Goal: Find specific page/section: Find specific page/section

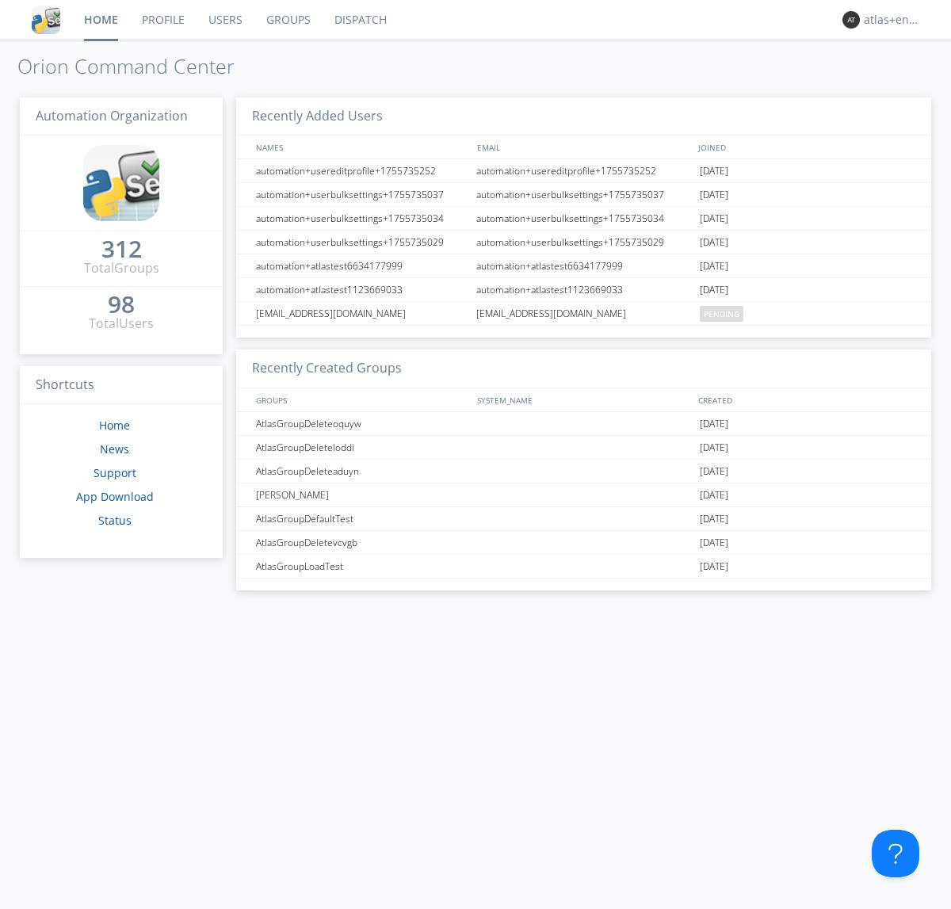
click at [359, 20] on link "Dispatch" at bounding box center [361, 20] width 76 height 40
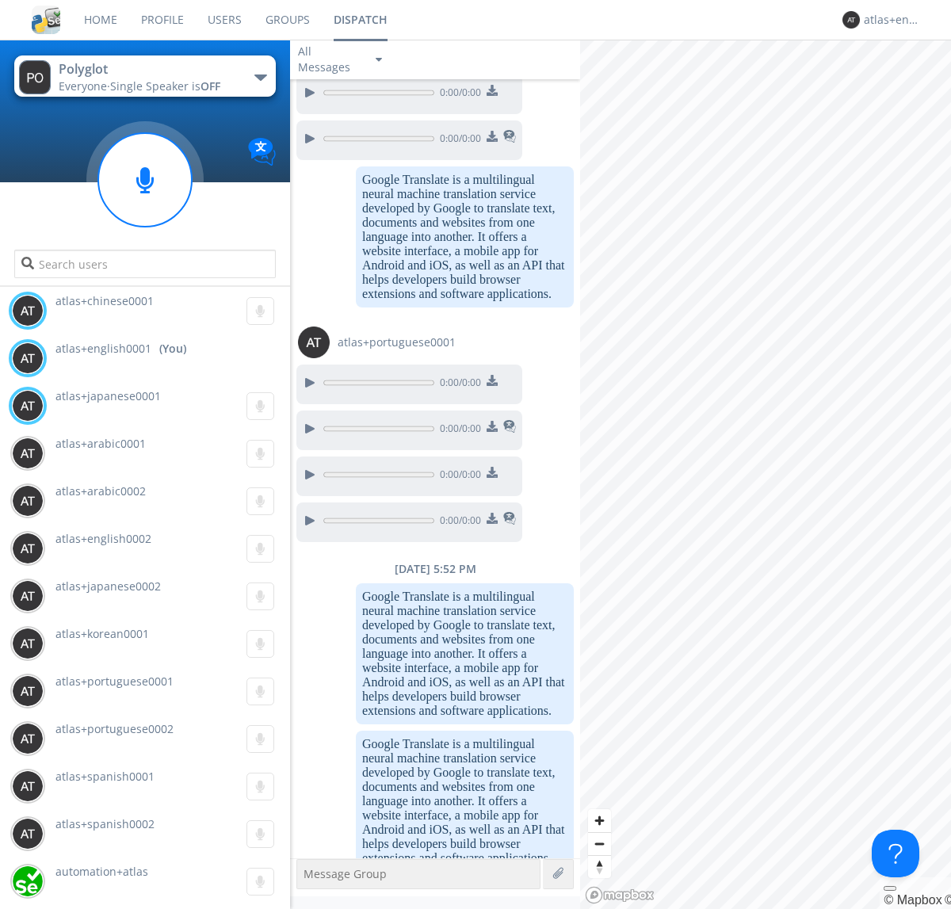
scroll to position [1423, 0]
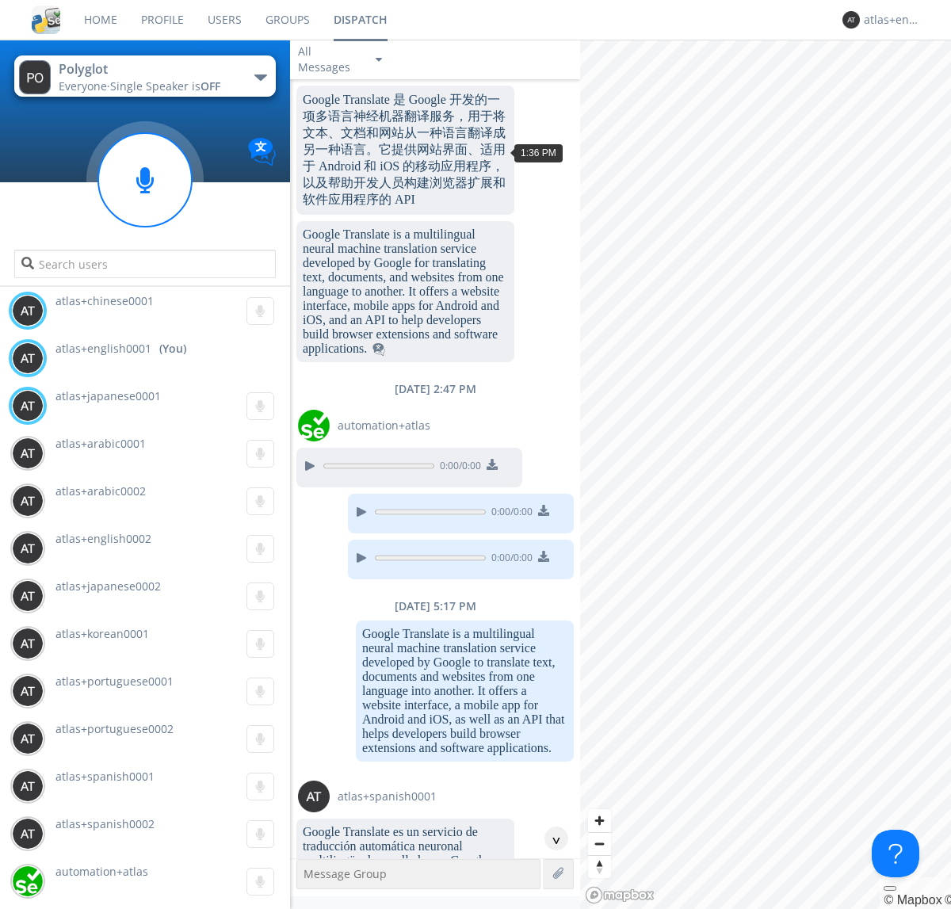
scroll to position [1855, 0]
click at [550, 839] on div "^" at bounding box center [556, 839] width 24 height 24
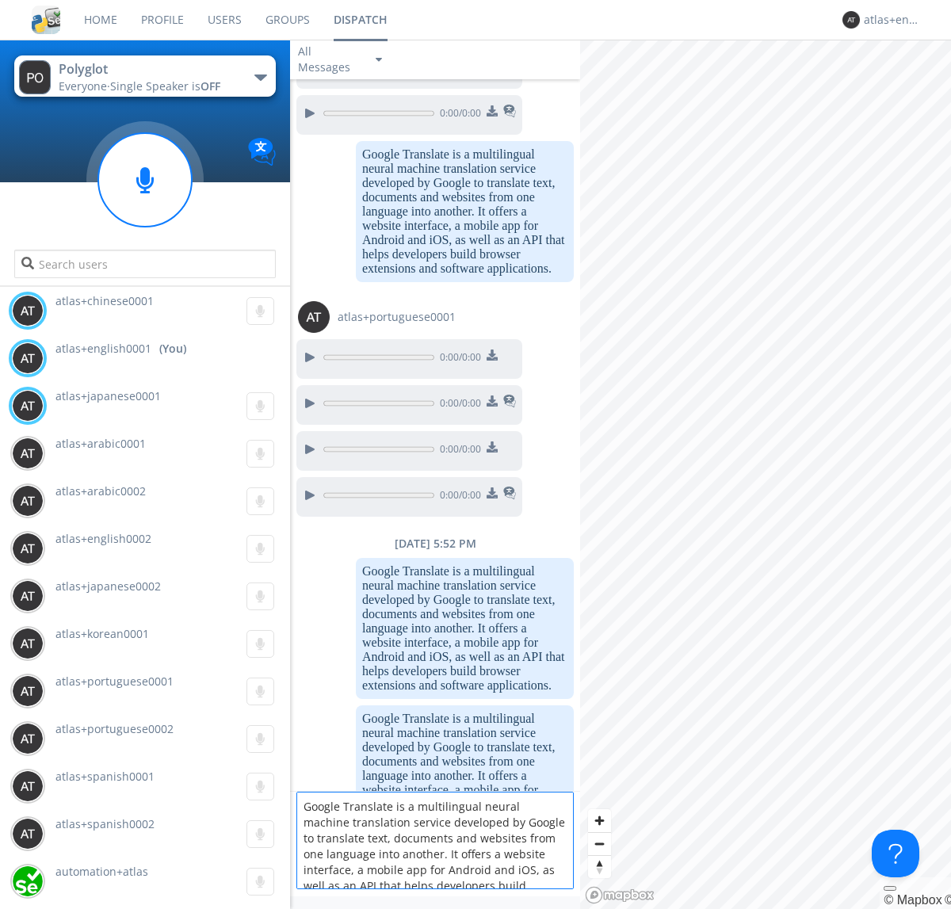
scroll to position [21, 0]
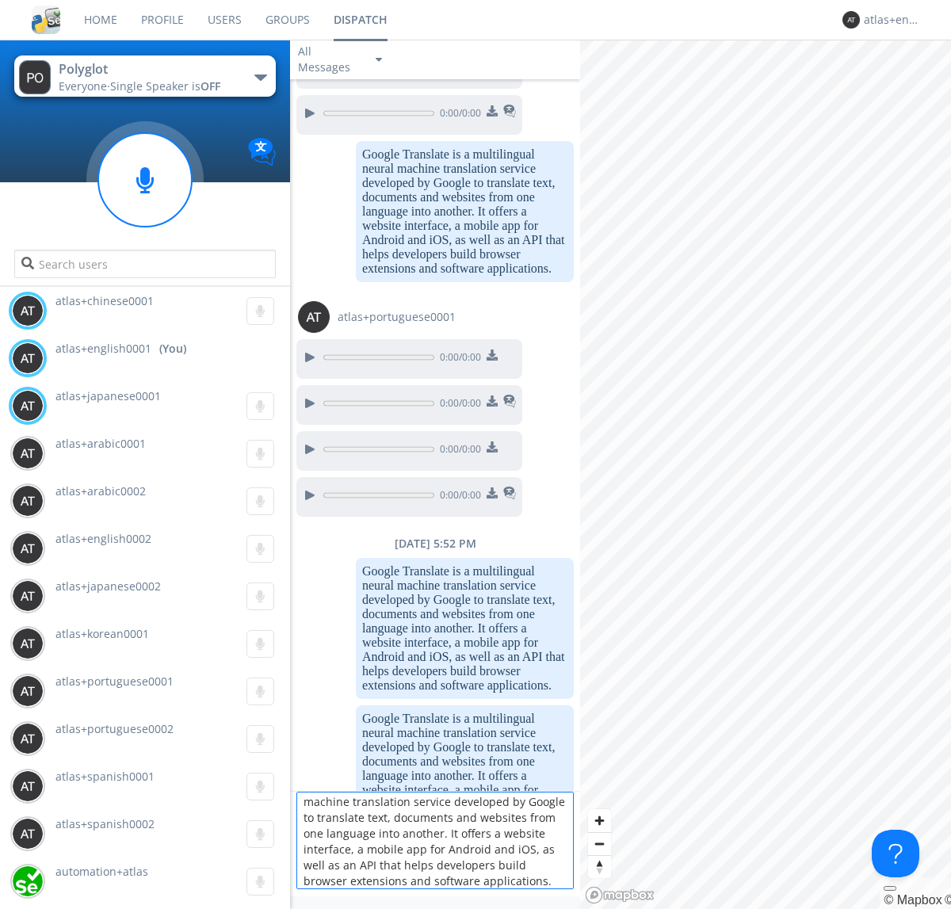
type textarea "Google Translate is a multilingual neural machine translation service developed…"
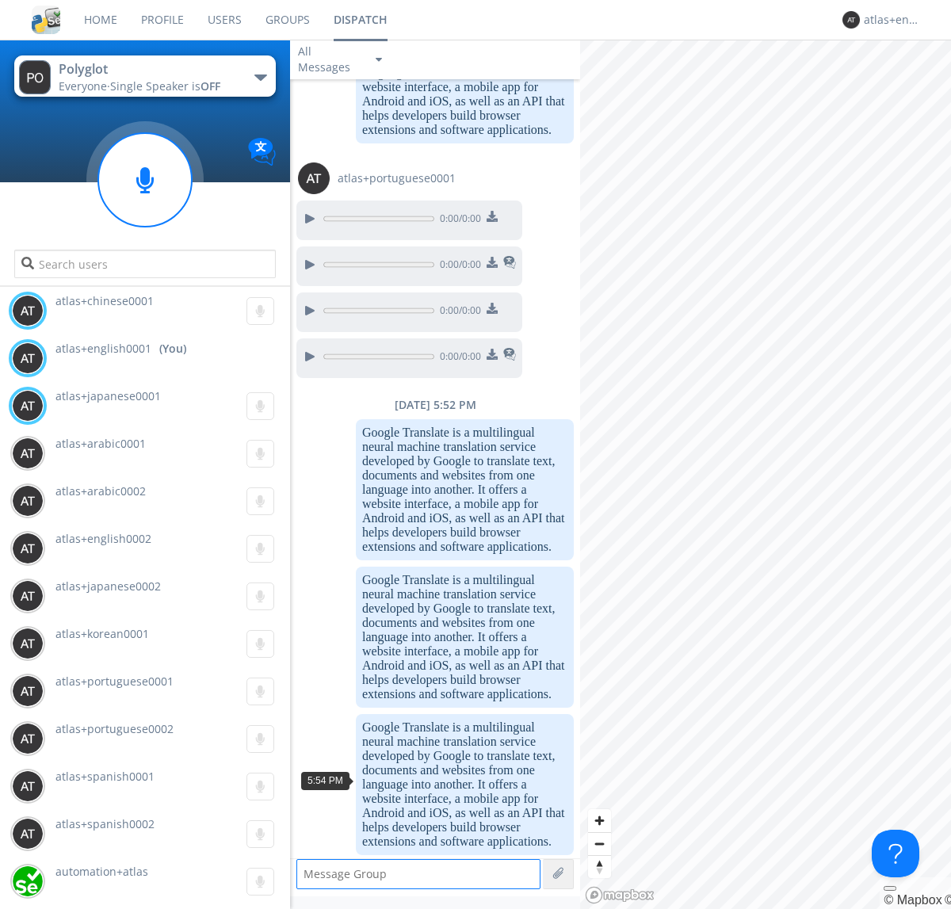
scroll to position [3305, 0]
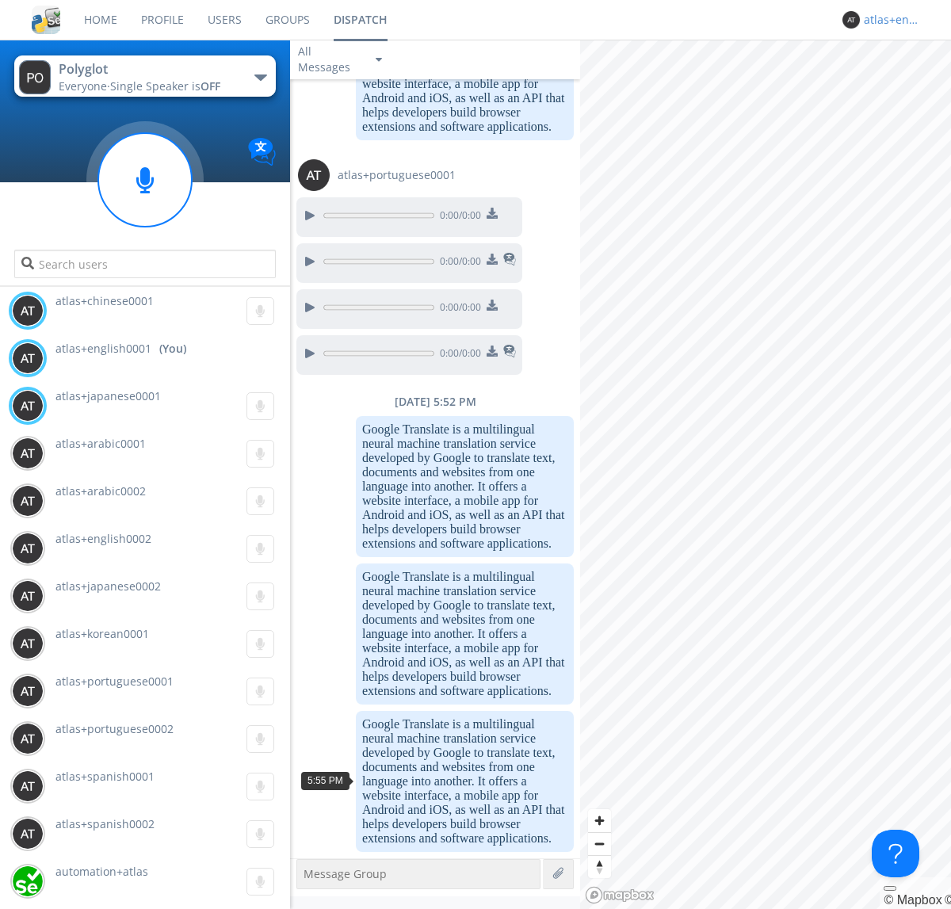
click at [889, 20] on div "atlas+english0001" at bounding box center [893, 20] width 59 height 16
